Goal: Check status: Check status

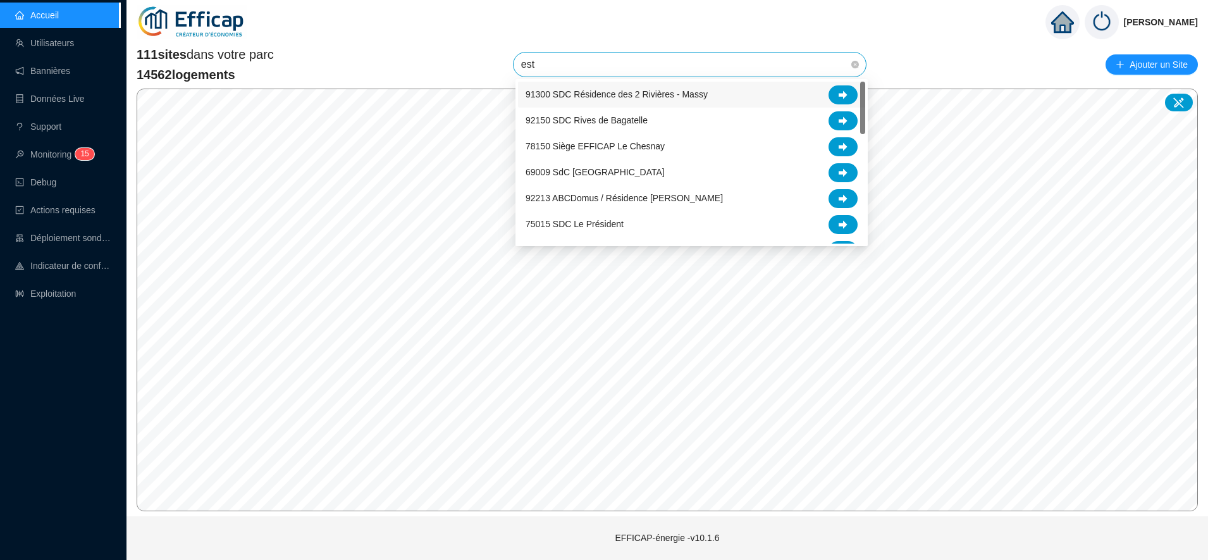
type input "este"
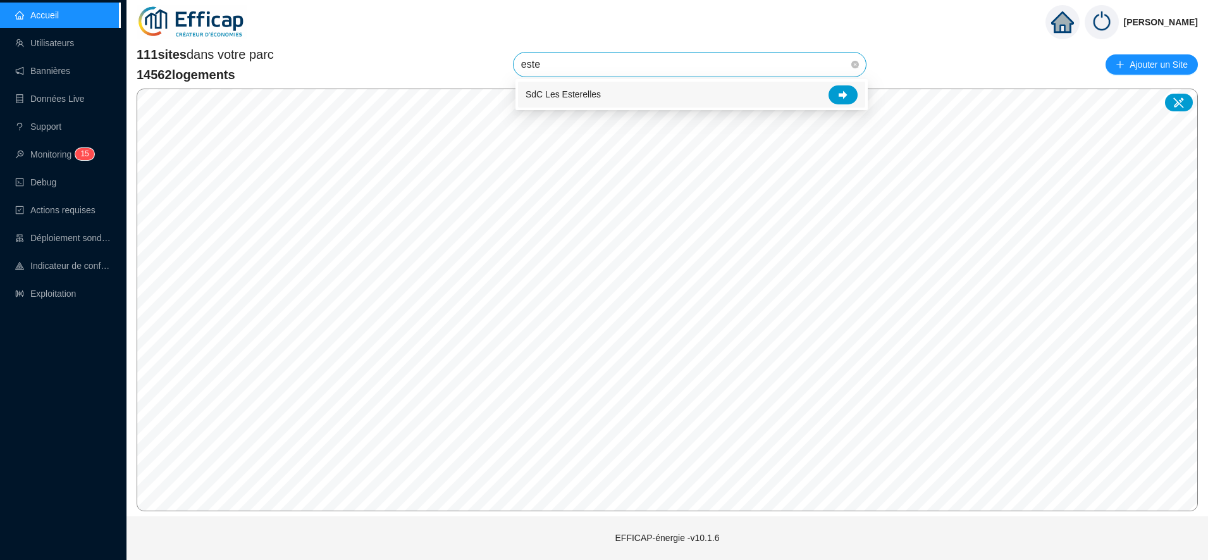
click at [590, 100] on span "SdC Les Esterelles" at bounding box center [563, 94] width 75 height 13
click at [631, 60] on span "SdC Les Esterelles" at bounding box center [689, 65] width 337 height 24
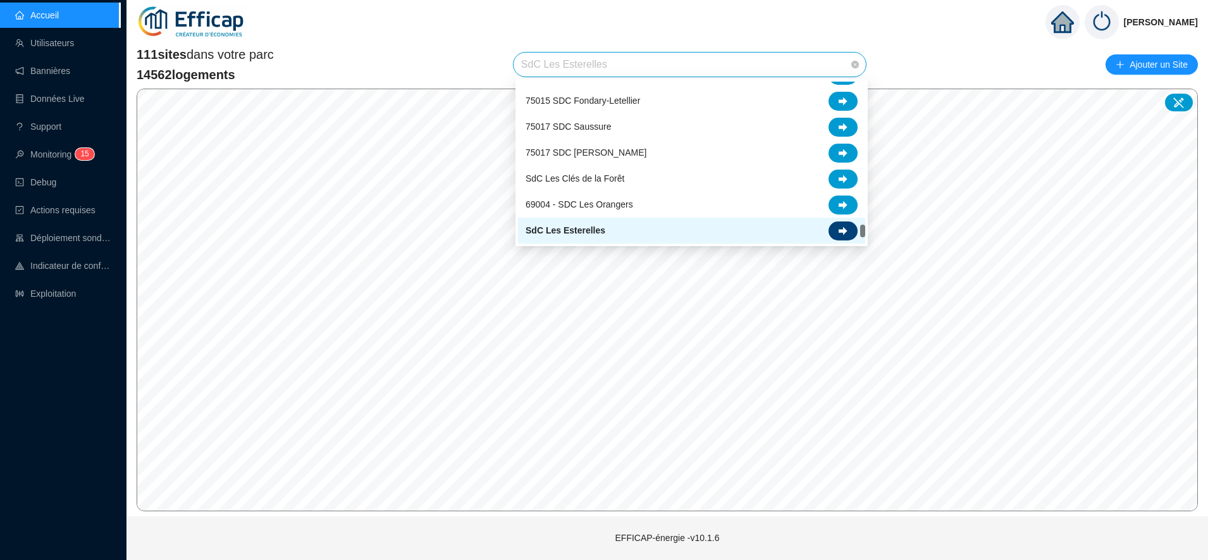
click at [850, 232] on div at bounding box center [843, 230] width 29 height 19
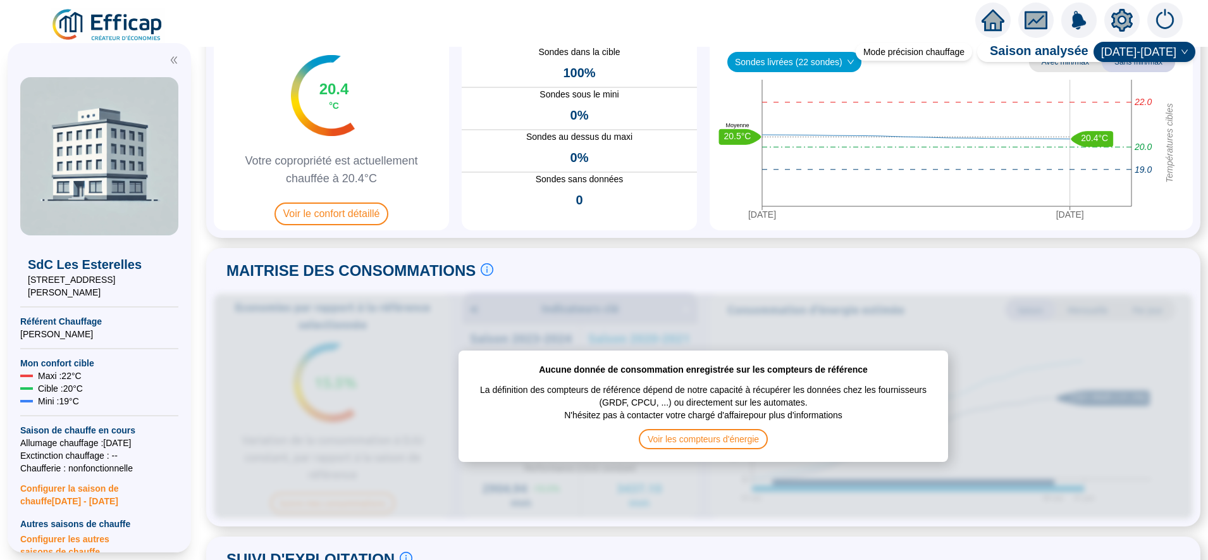
scroll to position [38, 0]
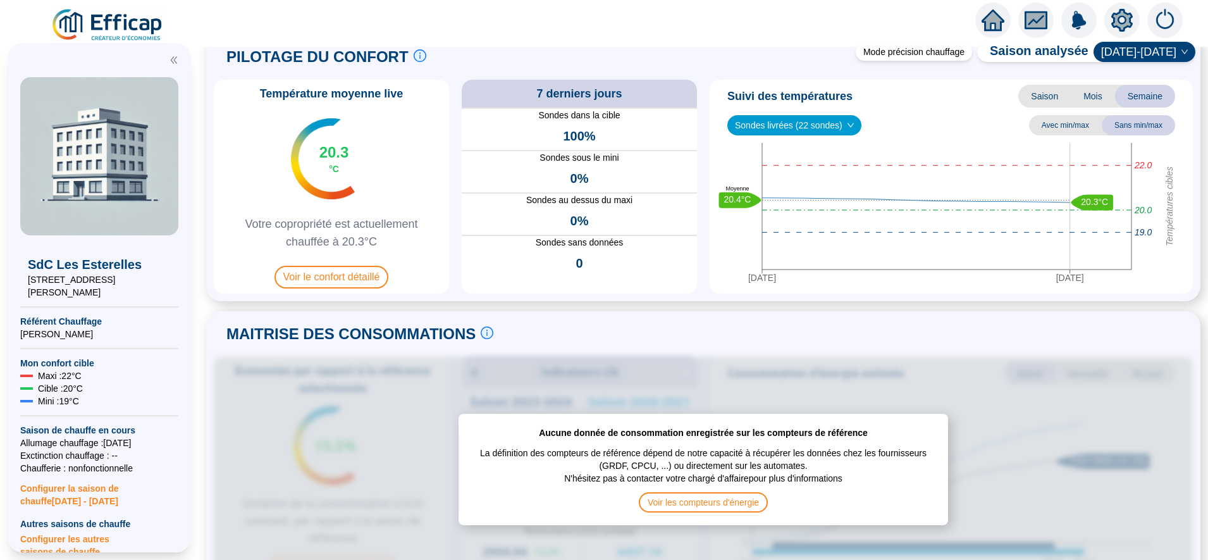
click at [338, 264] on div "Température moyenne live 20.3 °C Votre copropriété est actuellement chauffée à …" at bounding box center [331, 187] width 235 height 214
click at [337, 271] on span "Voir le confort détaillé" at bounding box center [332, 277] width 115 height 23
